Goal: Task Accomplishment & Management: Manage account settings

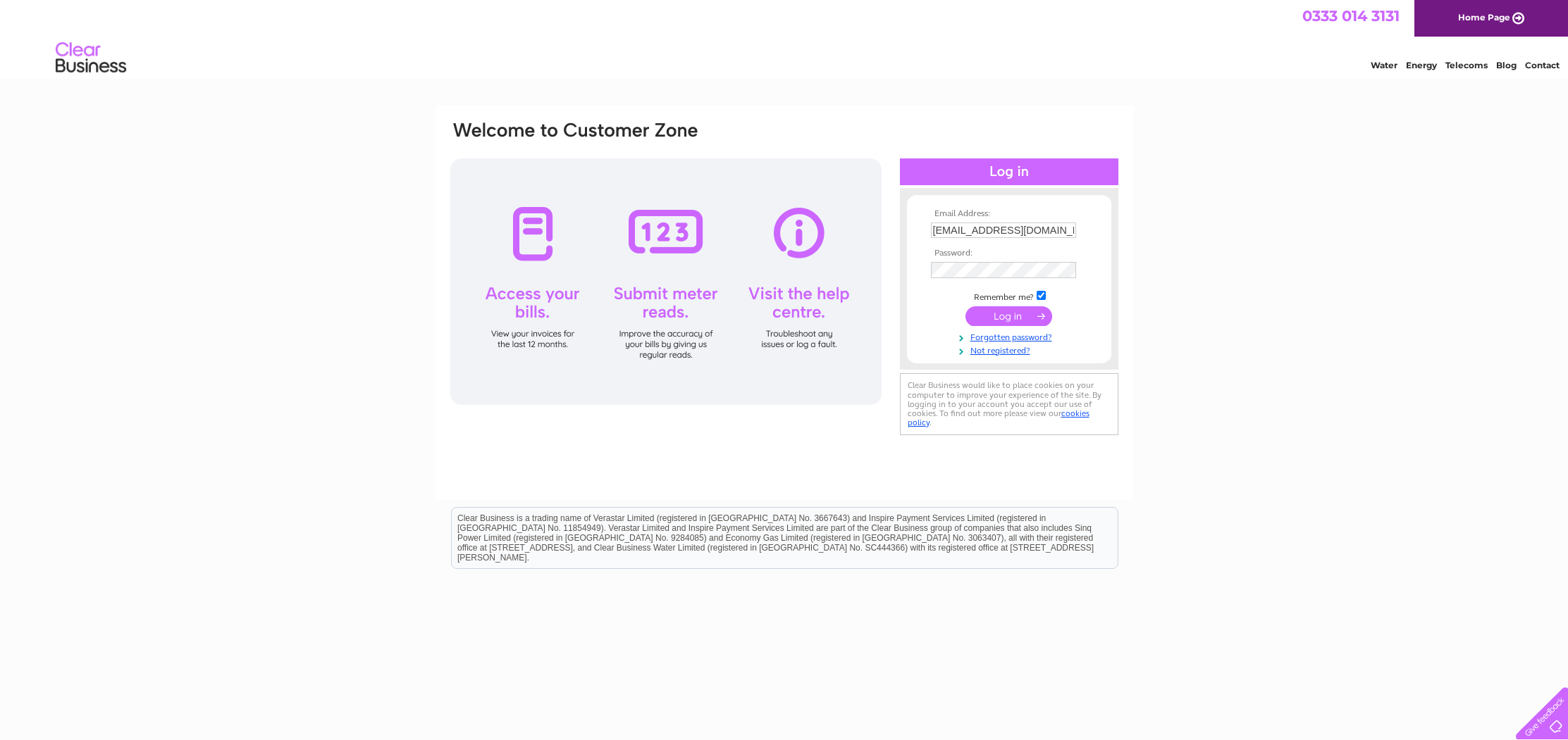
click at [1008, 315] on input "submit" at bounding box center [1008, 316] width 87 height 20
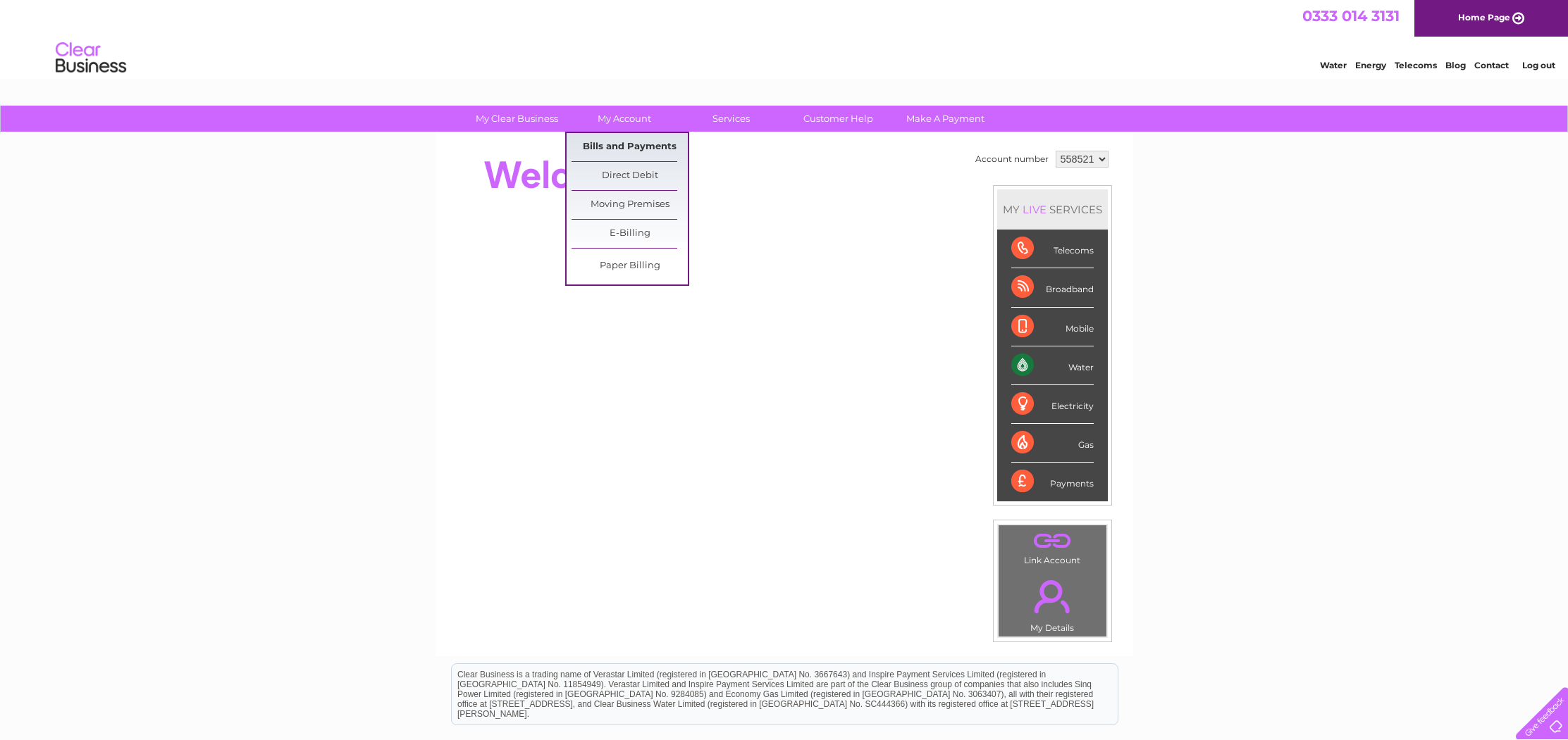
click at [601, 145] on link "Bills and Payments" at bounding box center [630, 147] width 116 height 28
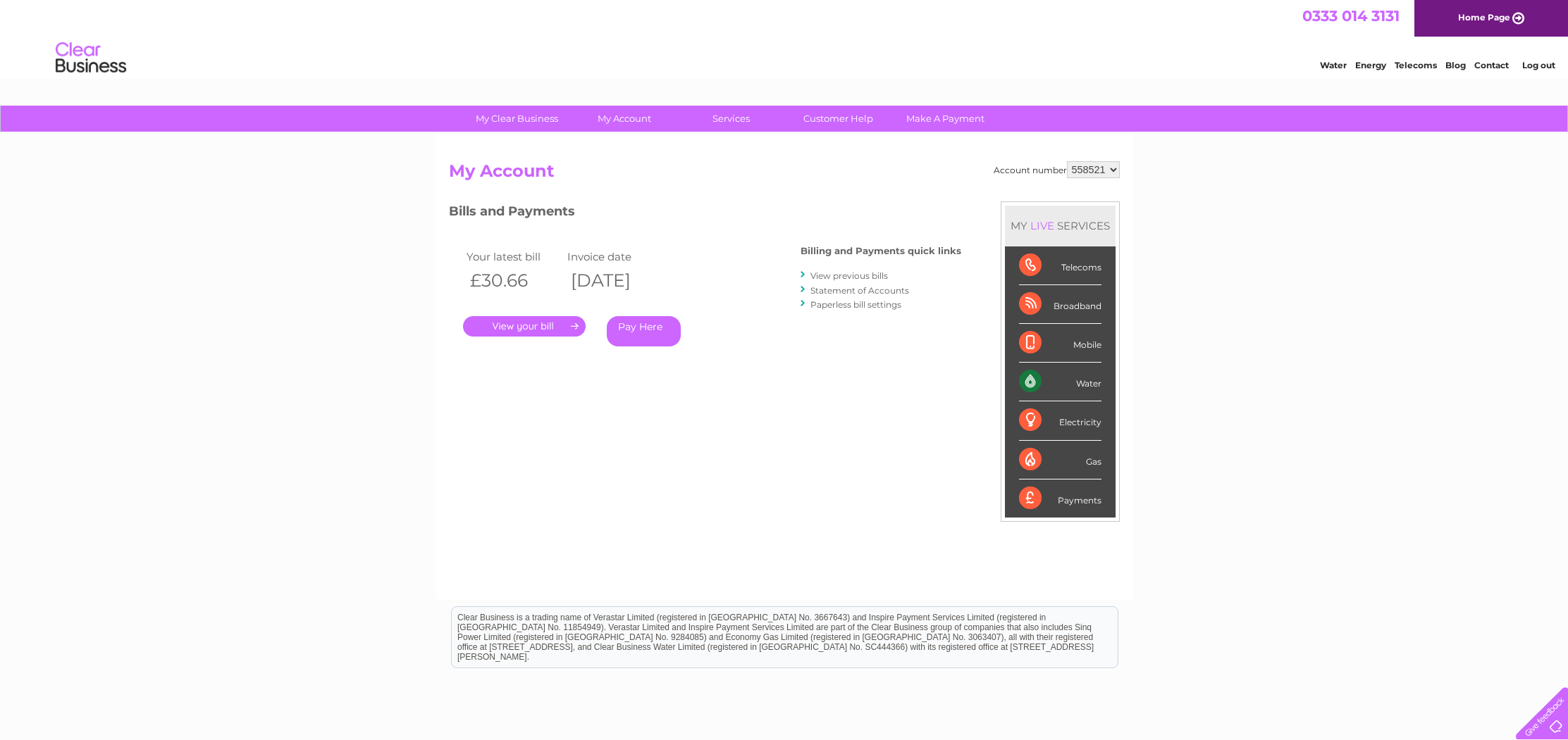
click at [522, 326] on link "." at bounding box center [523, 326] width 122 height 21
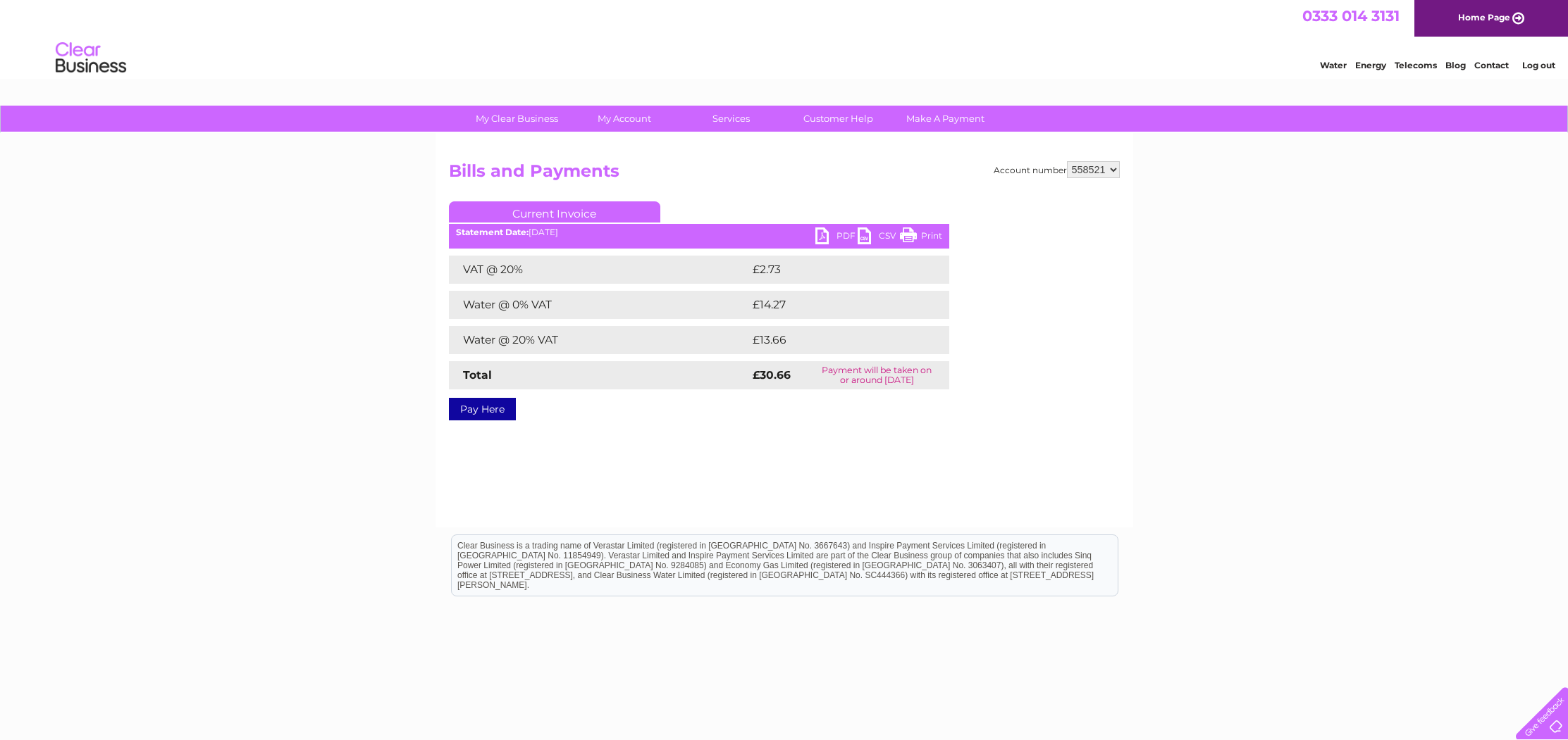
click at [843, 233] on link "PDF" at bounding box center [836, 238] width 42 height 21
